Goal: Leave review/rating: Share an evaluation or opinion about a product, service, or content

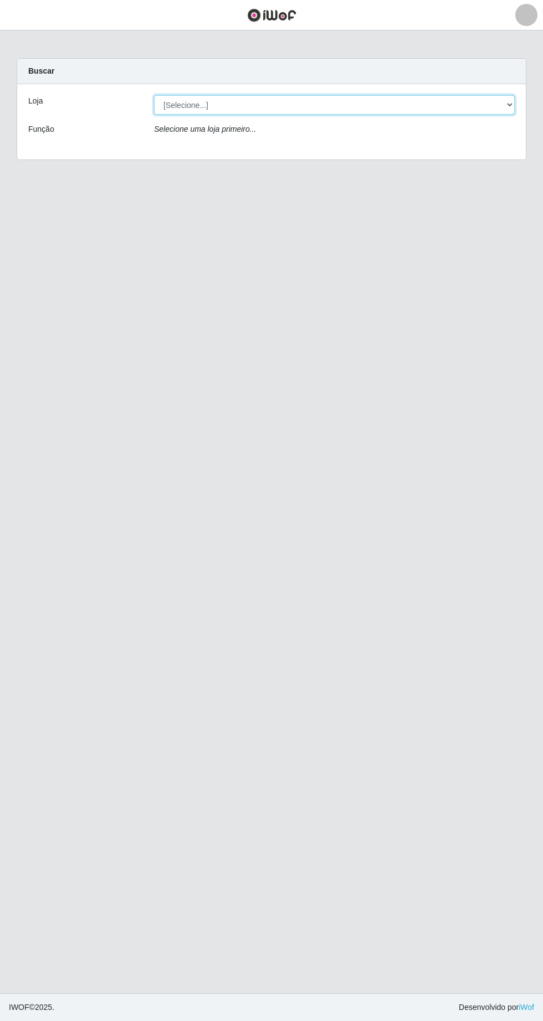
click at [183, 107] on select "[Selecione...] Extrabom - Loja 05 [GEOGRAPHIC_DATA]" at bounding box center [334, 104] width 361 height 19
select select "494"
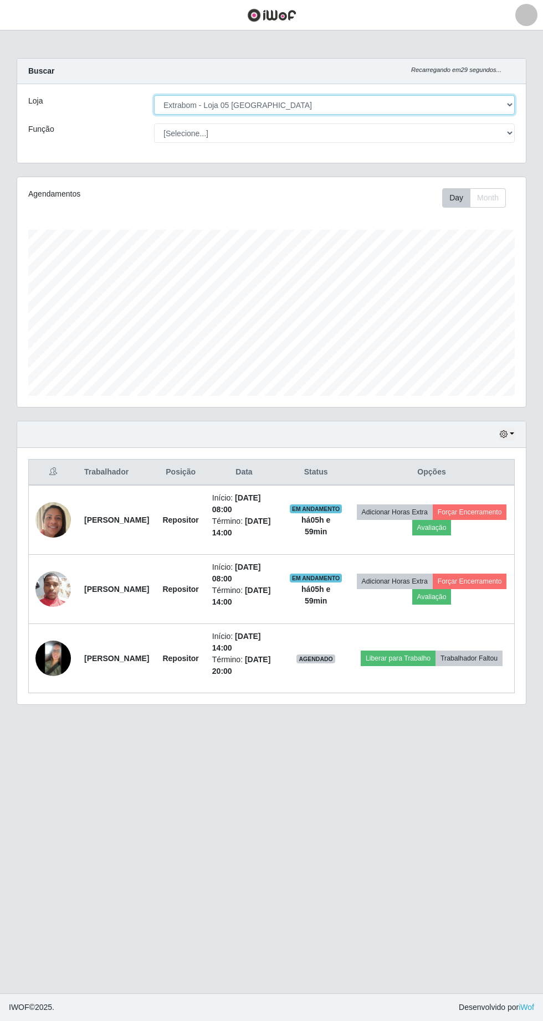
scroll to position [230, 508]
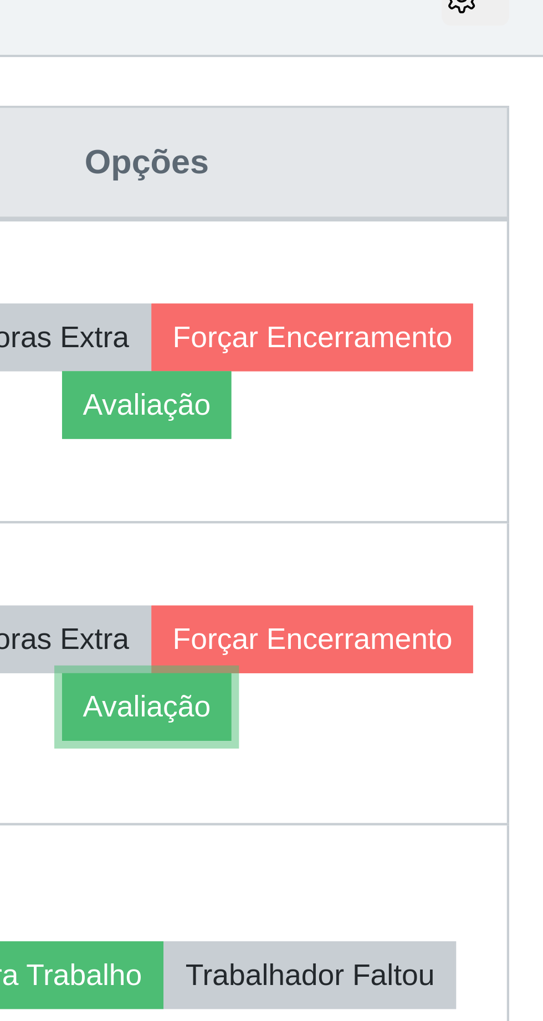
click at [451, 599] on button "Avaliação" at bounding box center [431, 597] width 39 height 16
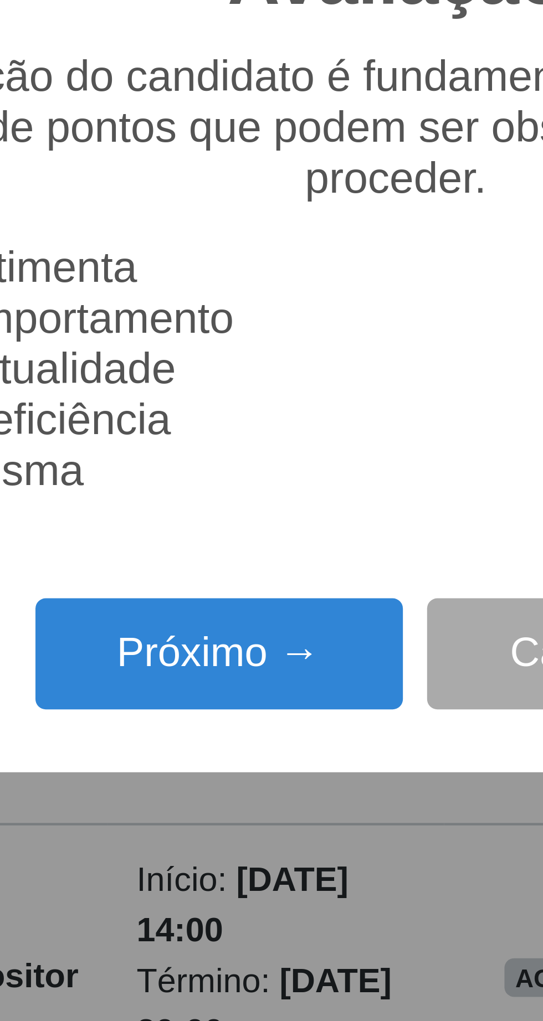
click at [243, 583] on button "Próximo →" at bounding box center [231, 585] width 84 height 26
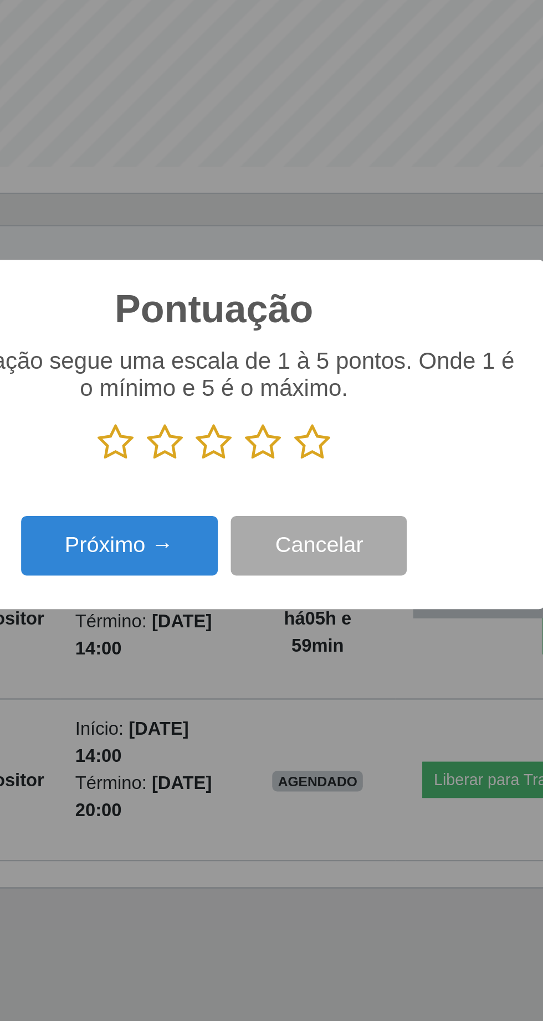
click at [315, 518] on icon at bounding box center [314, 514] width 16 height 17
click at [306, 522] on input "radio" at bounding box center [306, 522] width 0 height 0
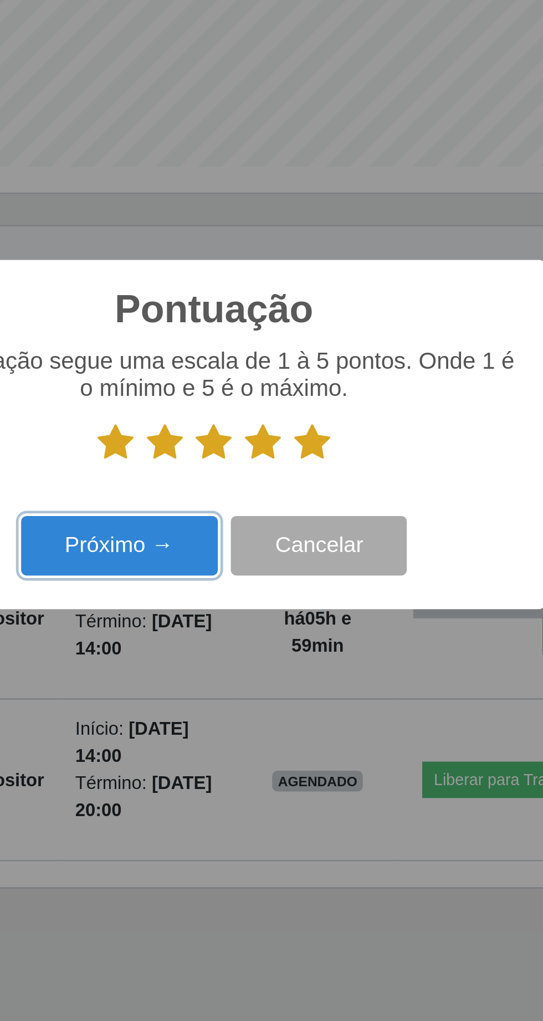
click at [242, 558] on button "Próximo →" at bounding box center [231, 559] width 84 height 26
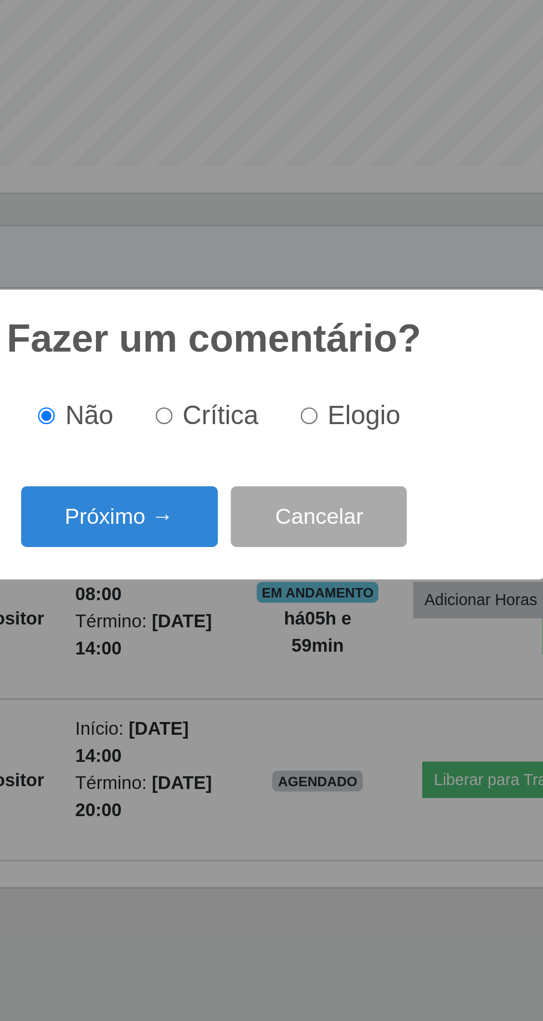
click at [316, 502] on input "Elogio" at bounding box center [312, 502] width 7 height 7
radio input "true"
click at [249, 551] on button "Próximo →" at bounding box center [231, 546] width 84 height 26
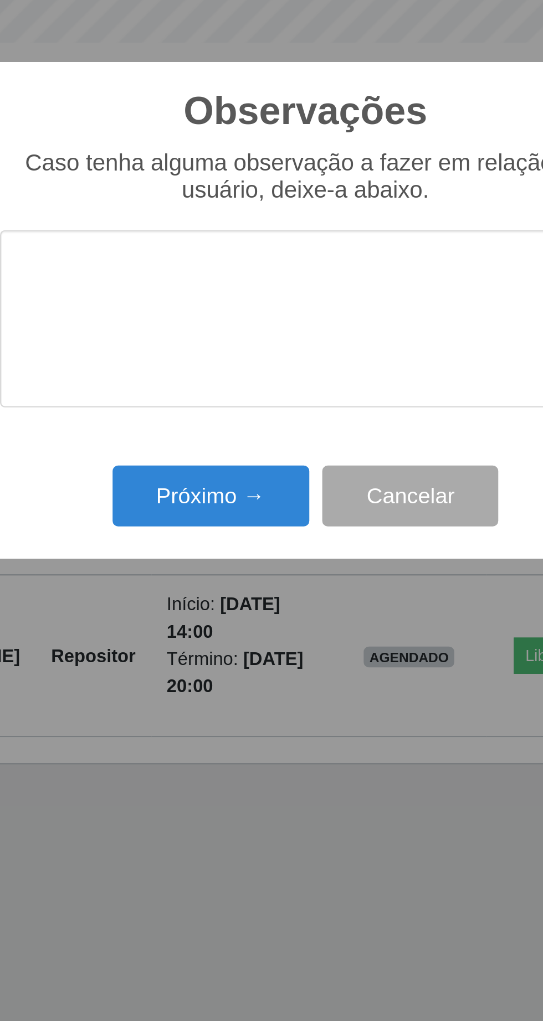
click at [183, 560] on div "Caso tenha alguma observação a fazer em relação ao usuário, deixe-a abaixo." at bounding box center [271, 502] width 261 height 121
click at [182, 507] on textarea at bounding box center [271, 514] width 261 height 76
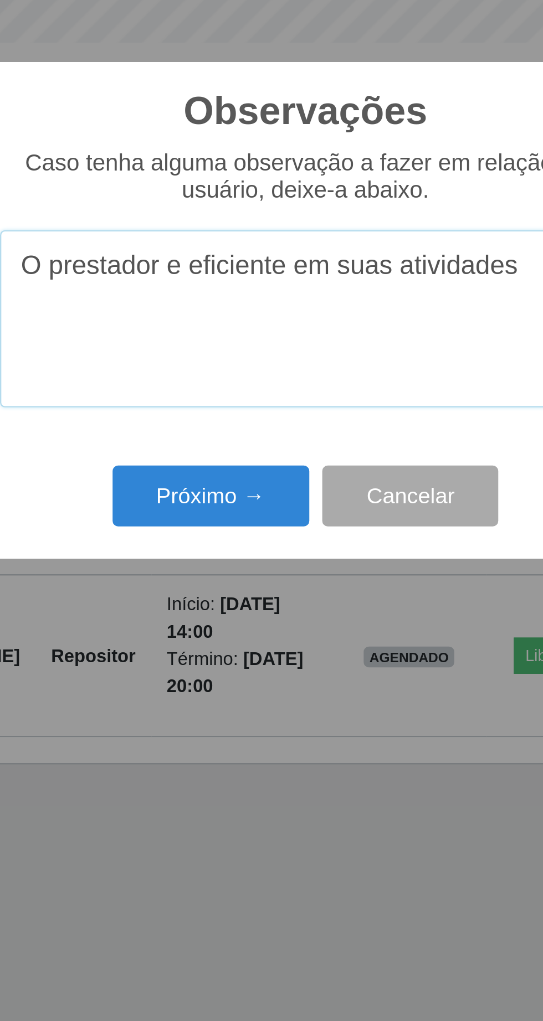
type textarea "O prestador e eficiente em suas atividades"
click at [208, 594] on button "Próximo →" at bounding box center [231, 590] width 84 height 26
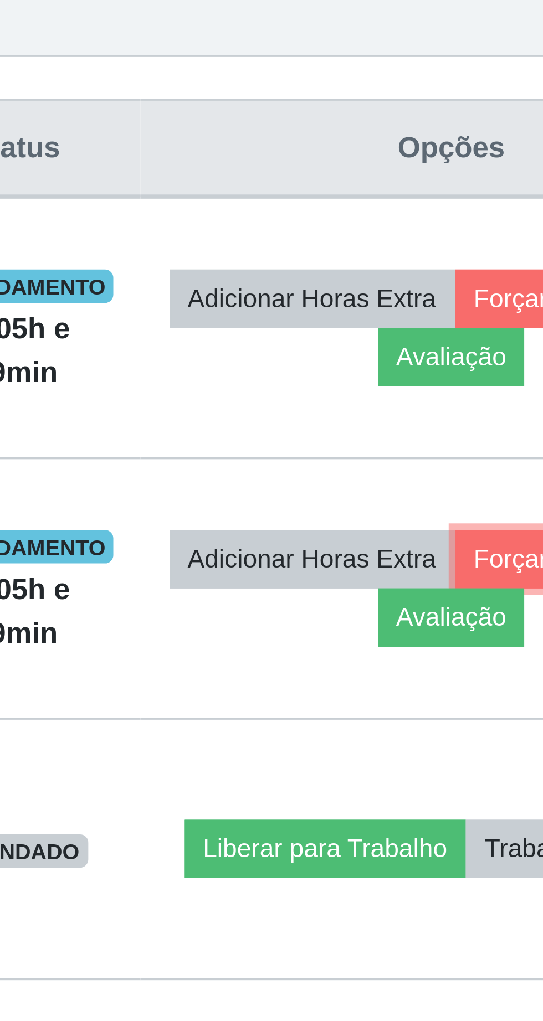
click at [433, 589] on button "Forçar Encerramento" at bounding box center [470, 582] width 74 height 16
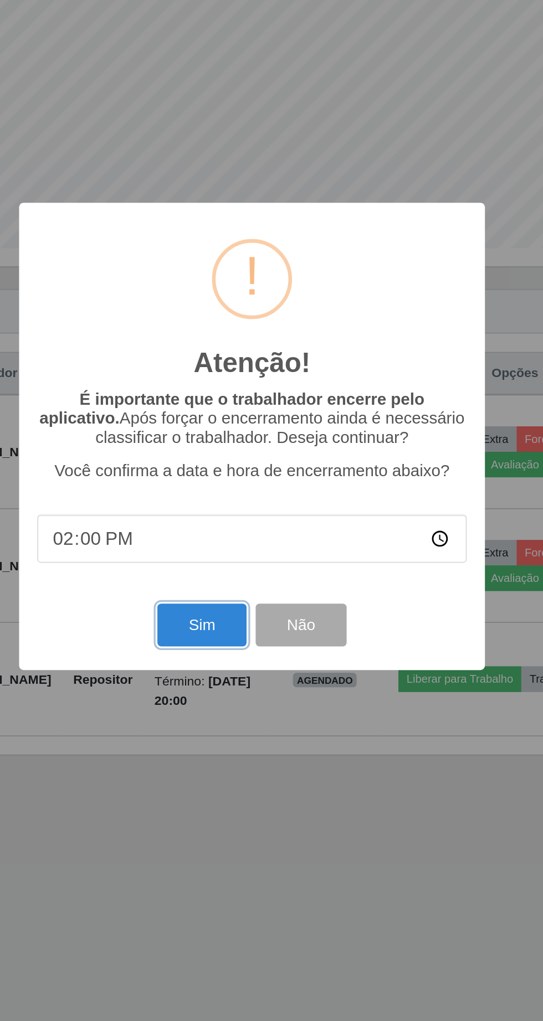
click at [240, 630] on button "Sim" at bounding box center [241, 626] width 54 height 26
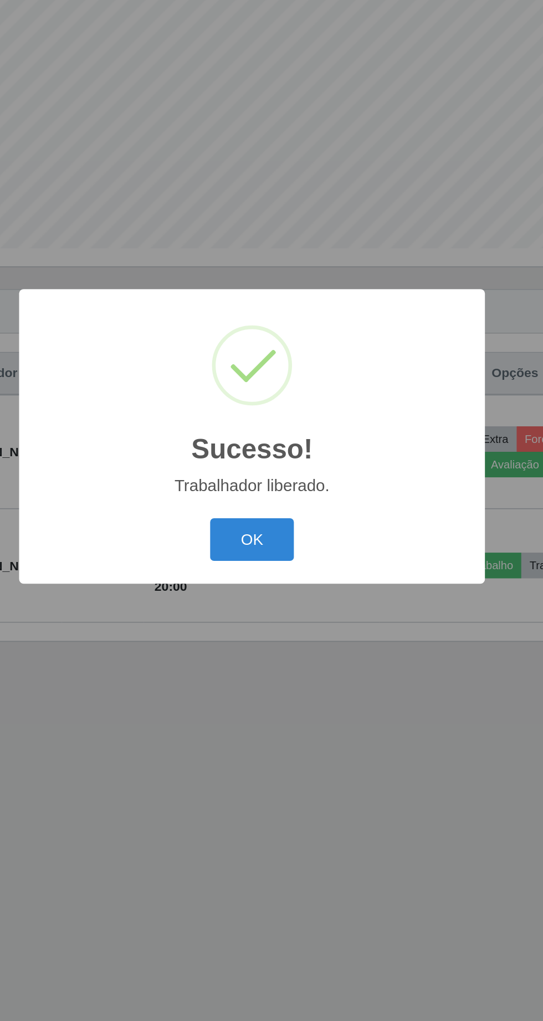
click at [284, 569] on button "OK" at bounding box center [272, 574] width 52 height 26
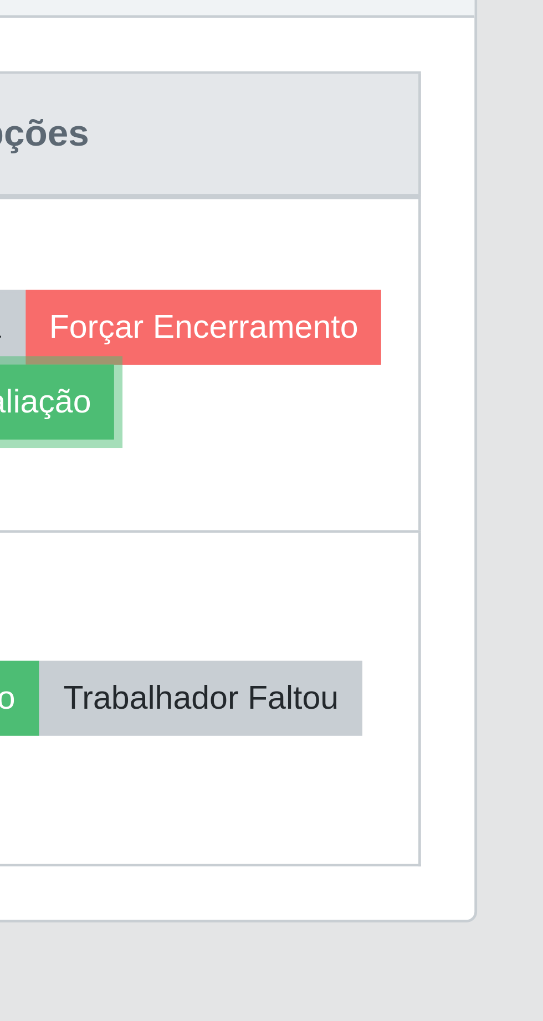
click at [451, 527] on button "Avaliação" at bounding box center [431, 528] width 39 height 16
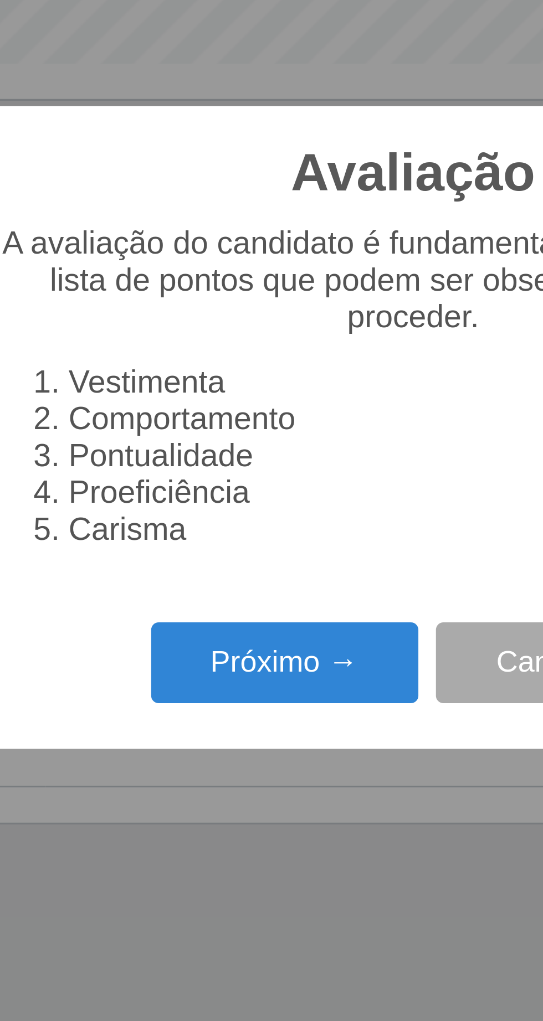
click at [233, 582] on button "Próximo →" at bounding box center [231, 585] width 84 height 26
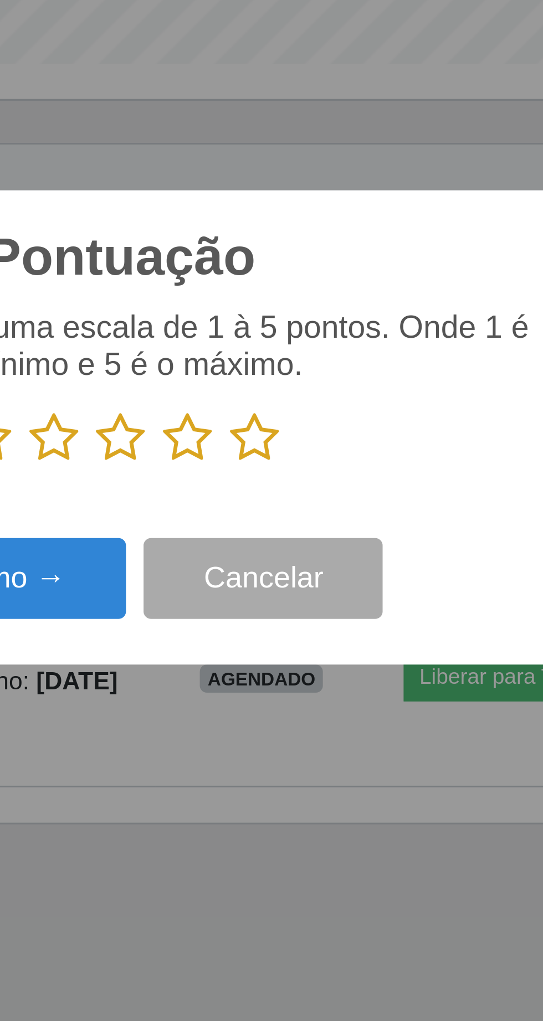
click at [315, 516] on icon at bounding box center [314, 514] width 16 height 17
click at [306, 522] on input "radio" at bounding box center [306, 522] width 0 height 0
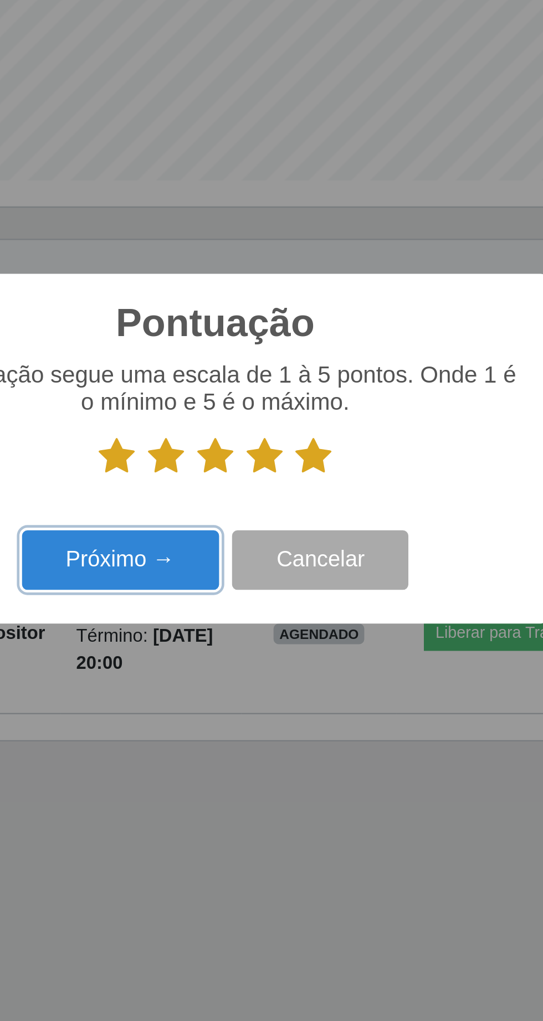
click at [236, 562] on button "Próximo →" at bounding box center [231, 559] width 84 height 26
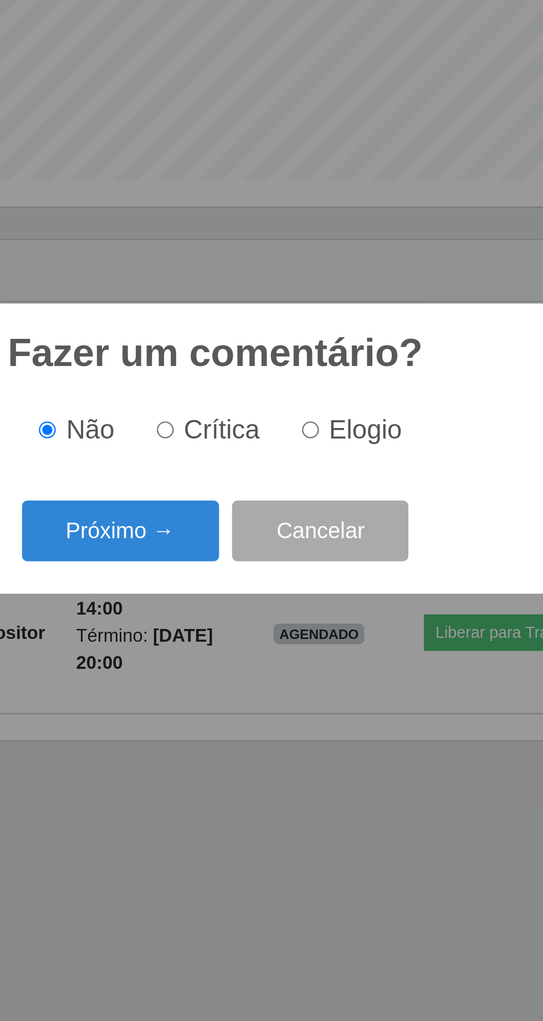
click at [312, 505] on input "Elogio" at bounding box center [312, 502] width 7 height 7
radio input "true"
click at [239, 544] on button "Próximo →" at bounding box center [231, 546] width 84 height 26
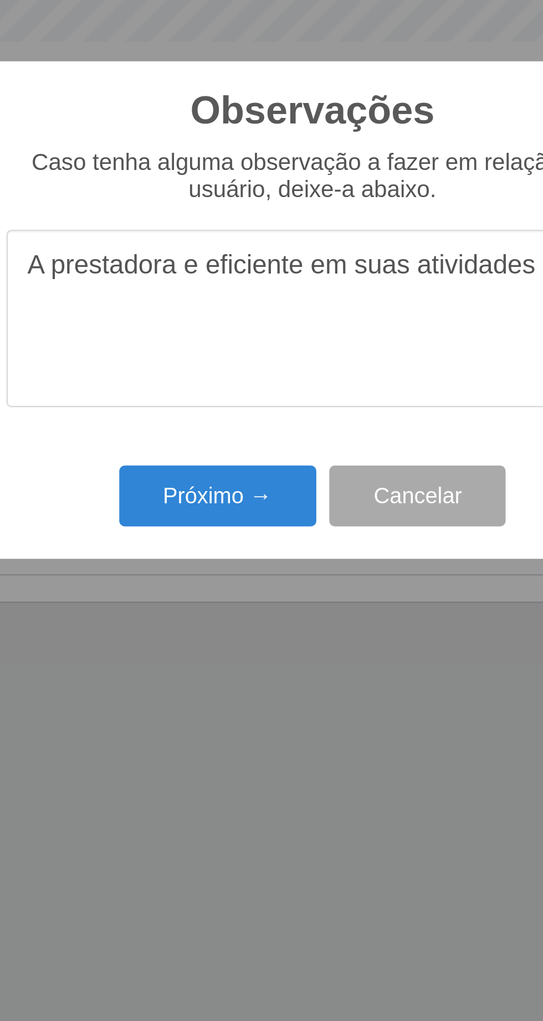
type textarea "A prestadora e eficiente em suas atividades"
click at [219, 593] on button "Próximo →" at bounding box center [231, 590] width 84 height 26
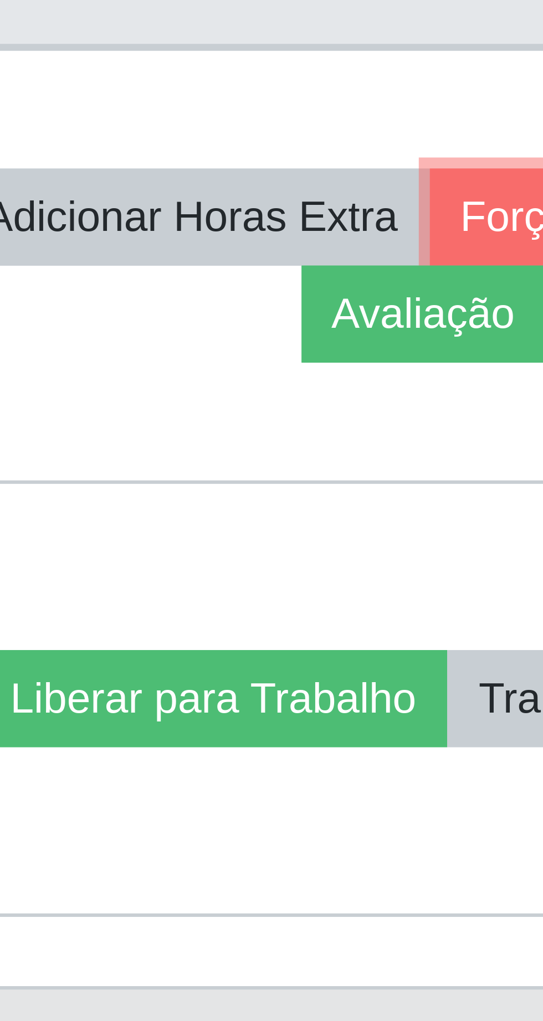
click at [433, 520] on button "Forçar Encerramento" at bounding box center [470, 513] width 74 height 16
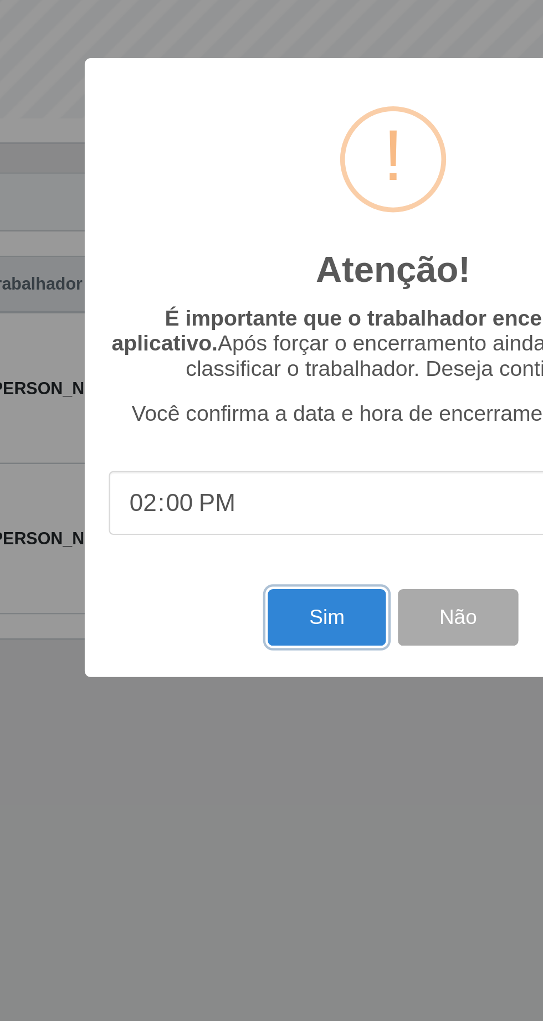
click at [232, 625] on button "Sim" at bounding box center [241, 626] width 54 height 26
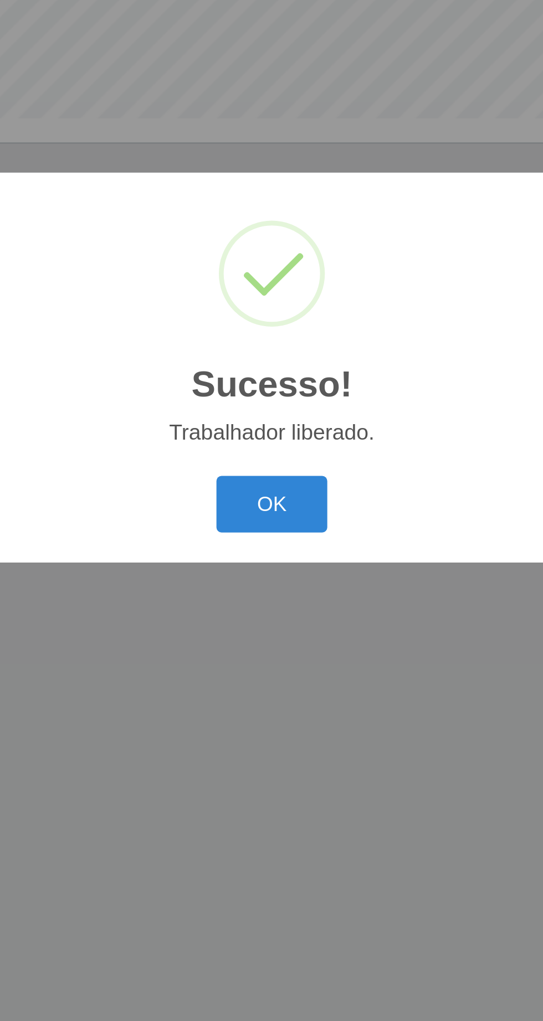
click at [275, 569] on button "OK" at bounding box center [272, 574] width 52 height 26
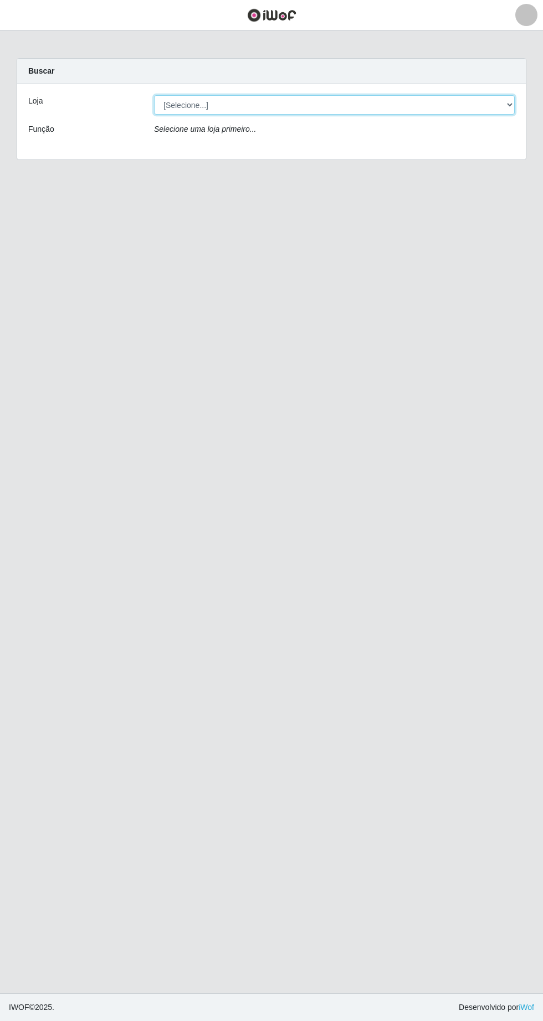
click at [198, 99] on select "[Selecione...] Extrabom - Loja 05 [GEOGRAPHIC_DATA]" at bounding box center [334, 104] width 361 height 19
select select "494"
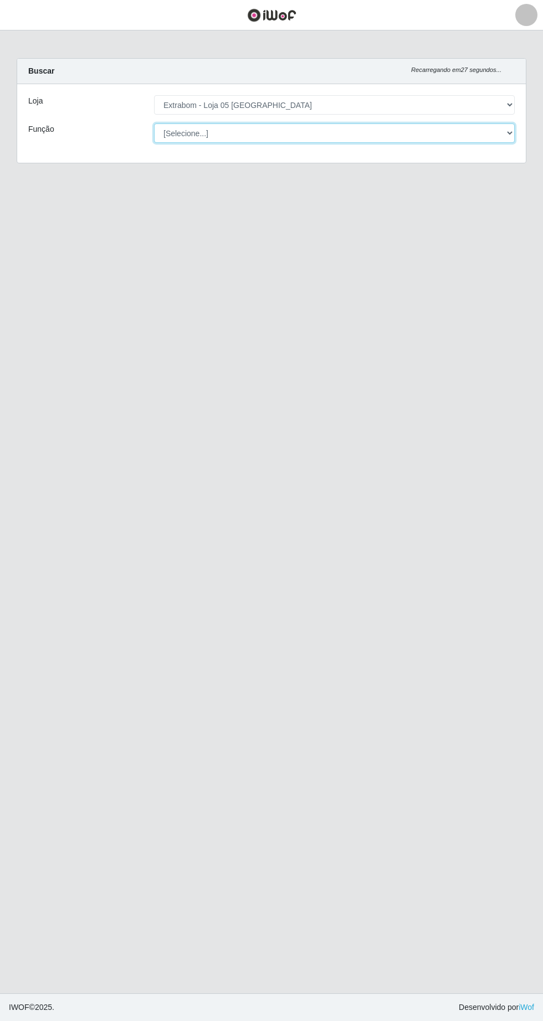
click at [205, 134] on select "[Selecione...] Repositor Repositor + Repositor ++" at bounding box center [334, 133] width 361 height 19
select select "24"
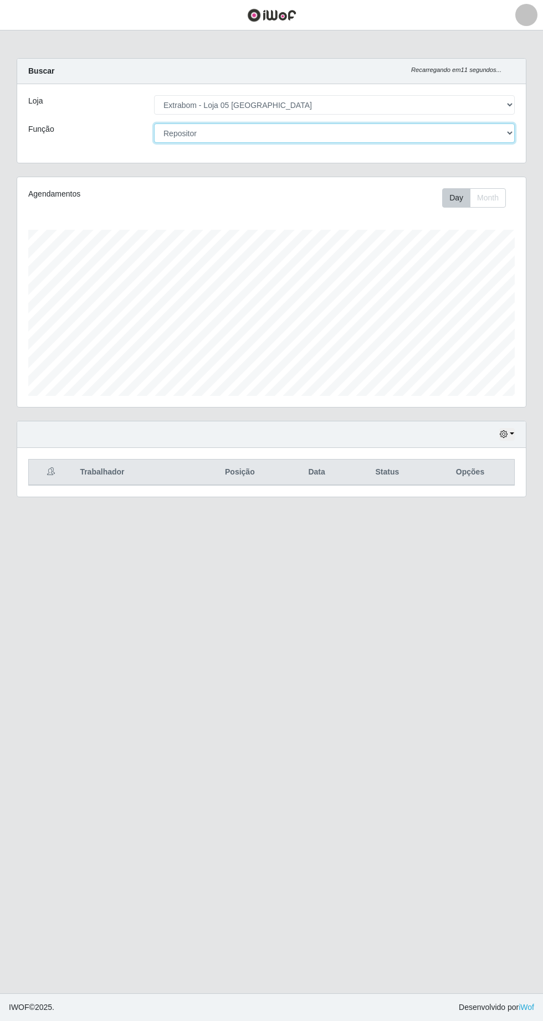
scroll to position [230, 508]
